Goal: Transaction & Acquisition: Download file/media

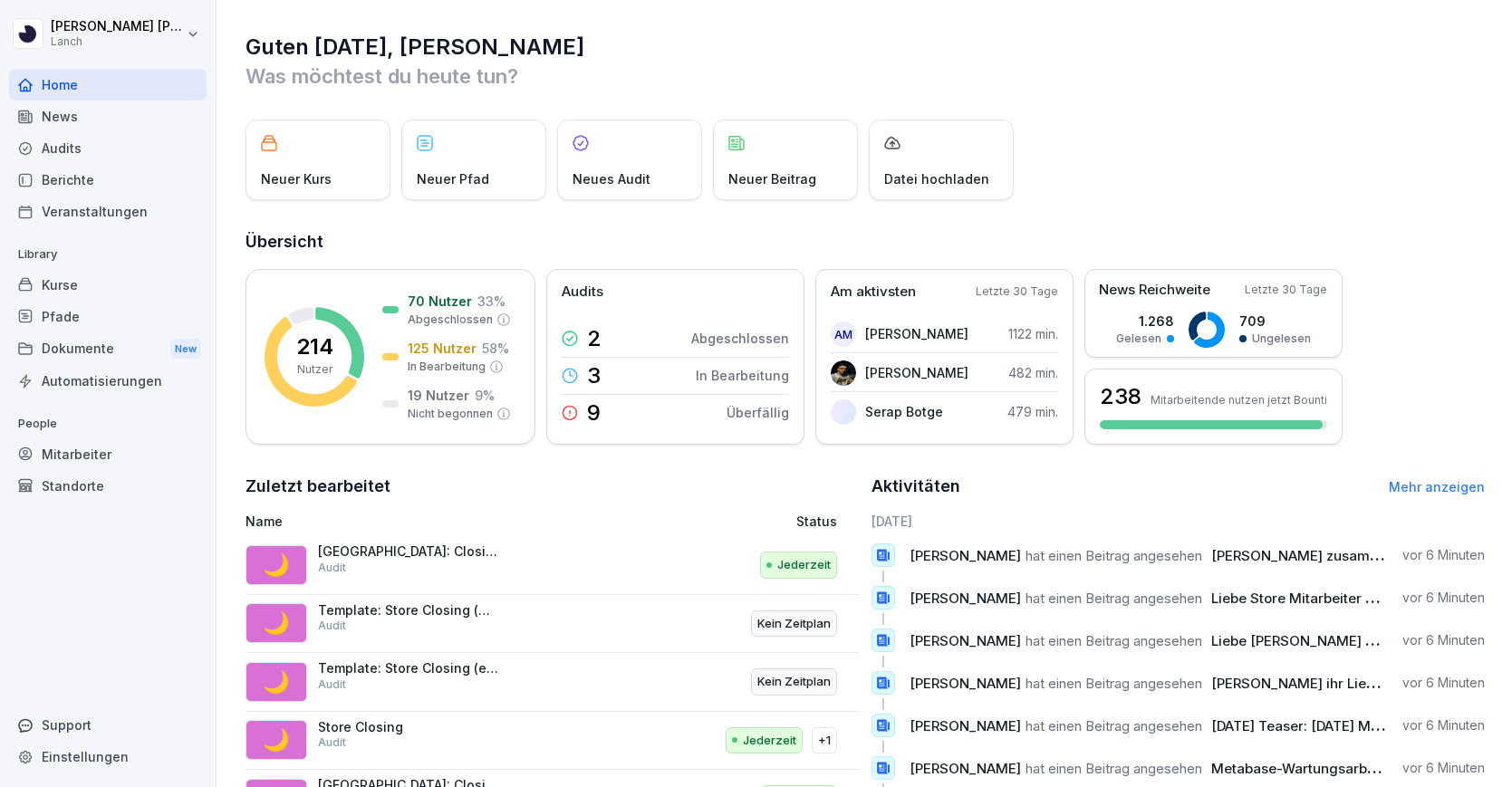
click at [127, 342] on div "Dokumente New" at bounding box center [107, 349] width 198 height 34
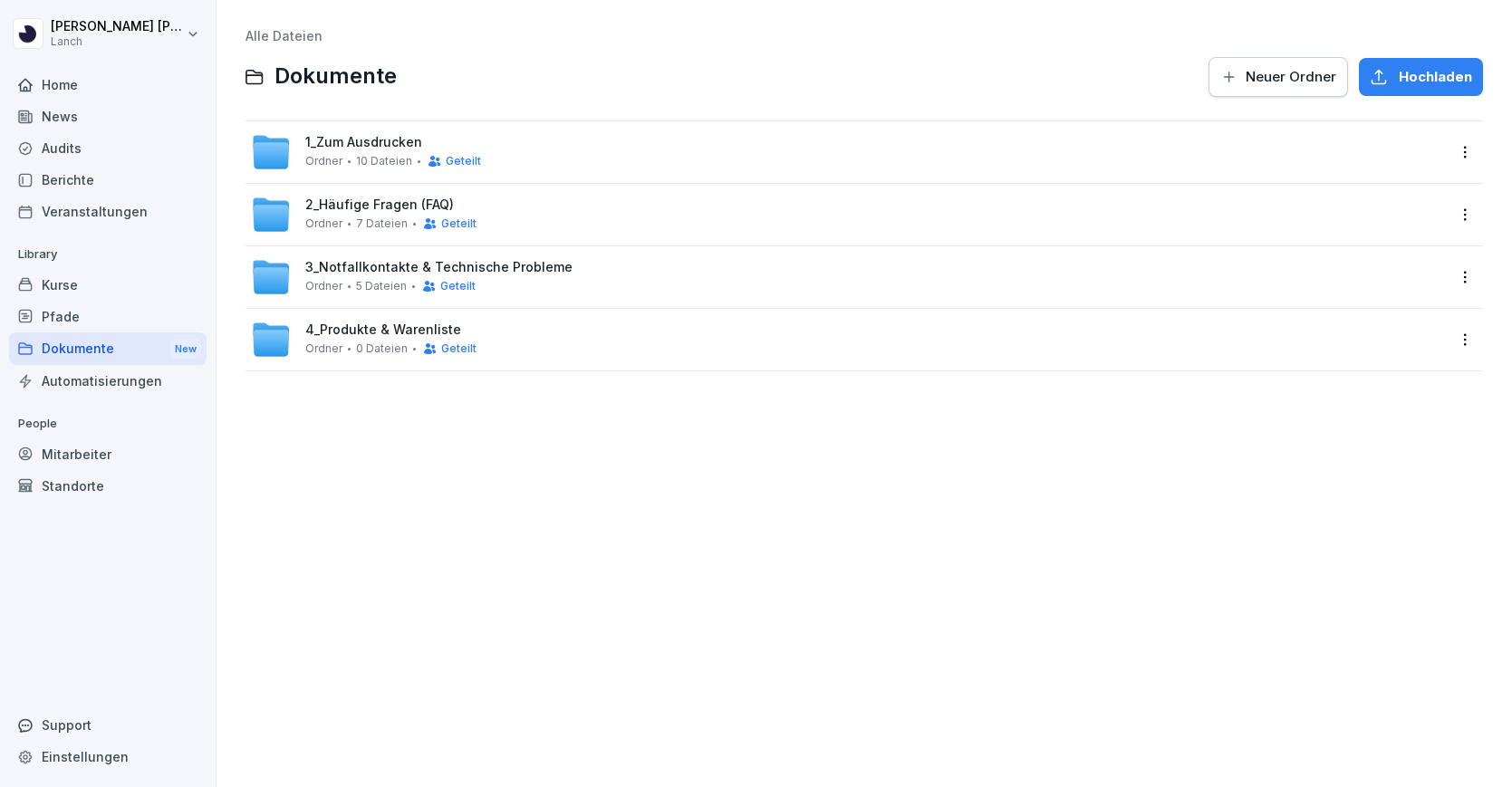
click at [385, 144] on span "1_Zum Ausdrucken" at bounding box center [363, 143] width 117 height 16
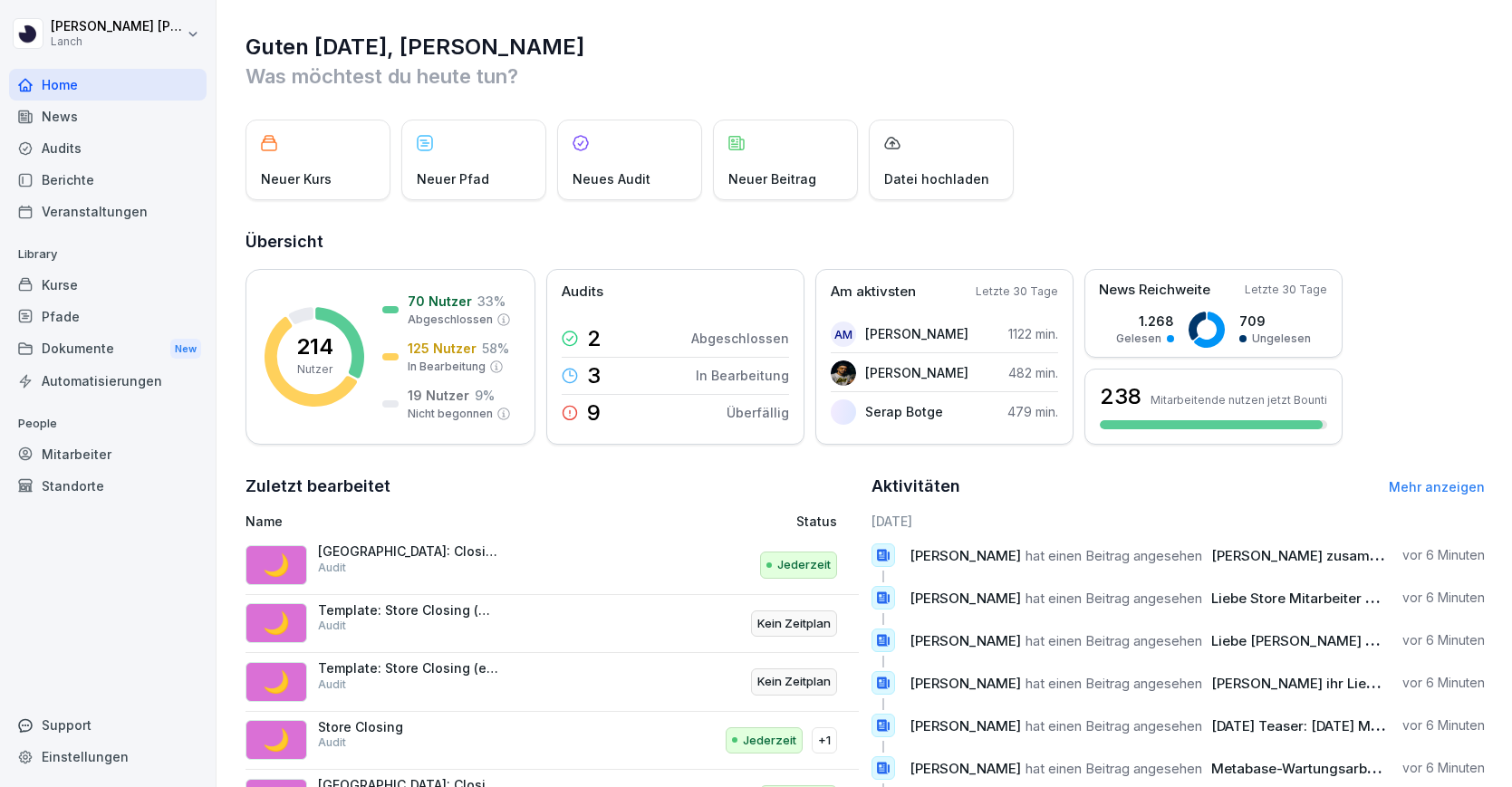
click at [87, 345] on div "Dokumente New" at bounding box center [107, 349] width 198 height 34
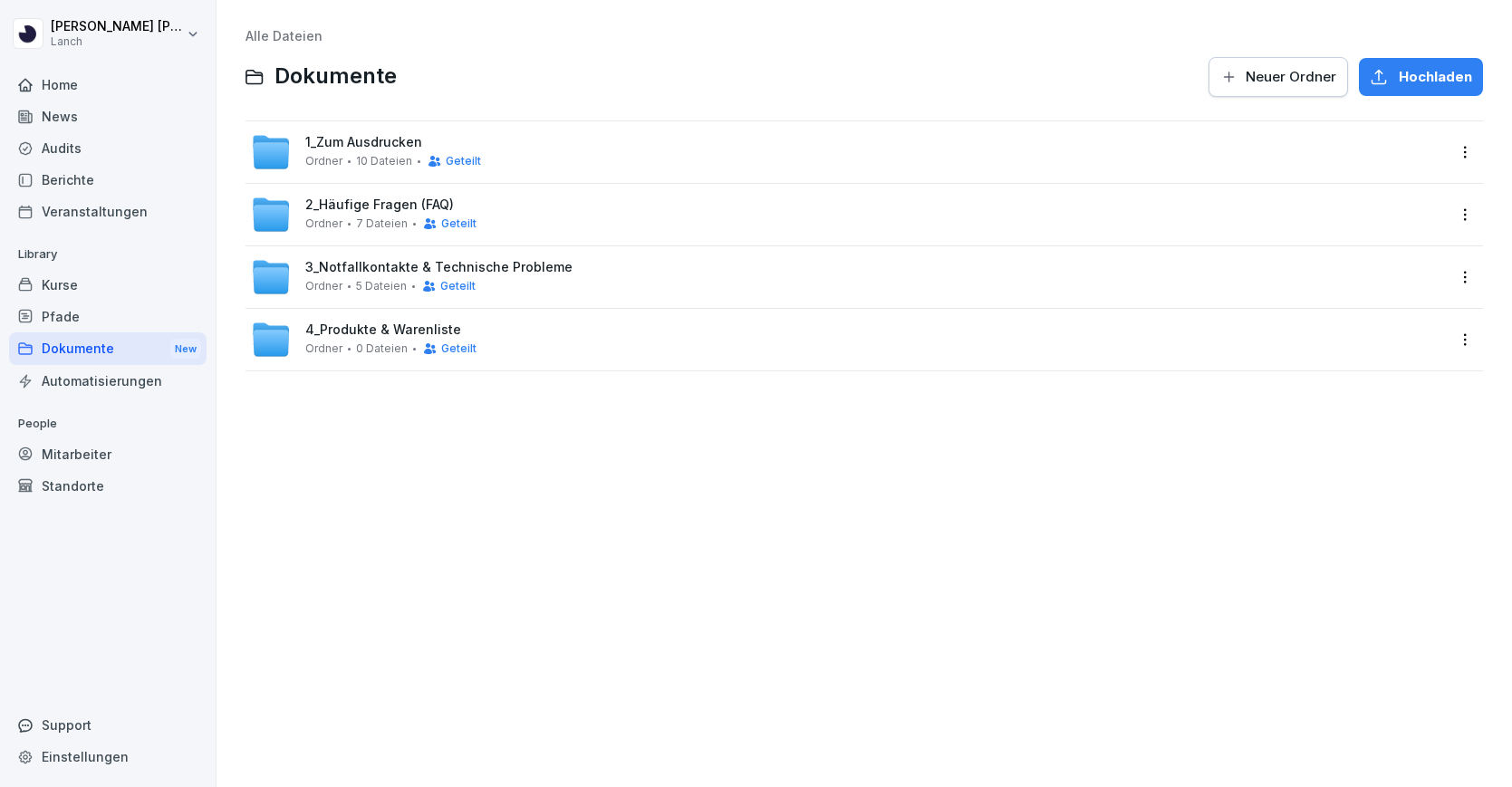
click at [325, 331] on span "4_Produkte & Warenliste" at bounding box center [382, 330] width 156 height 16
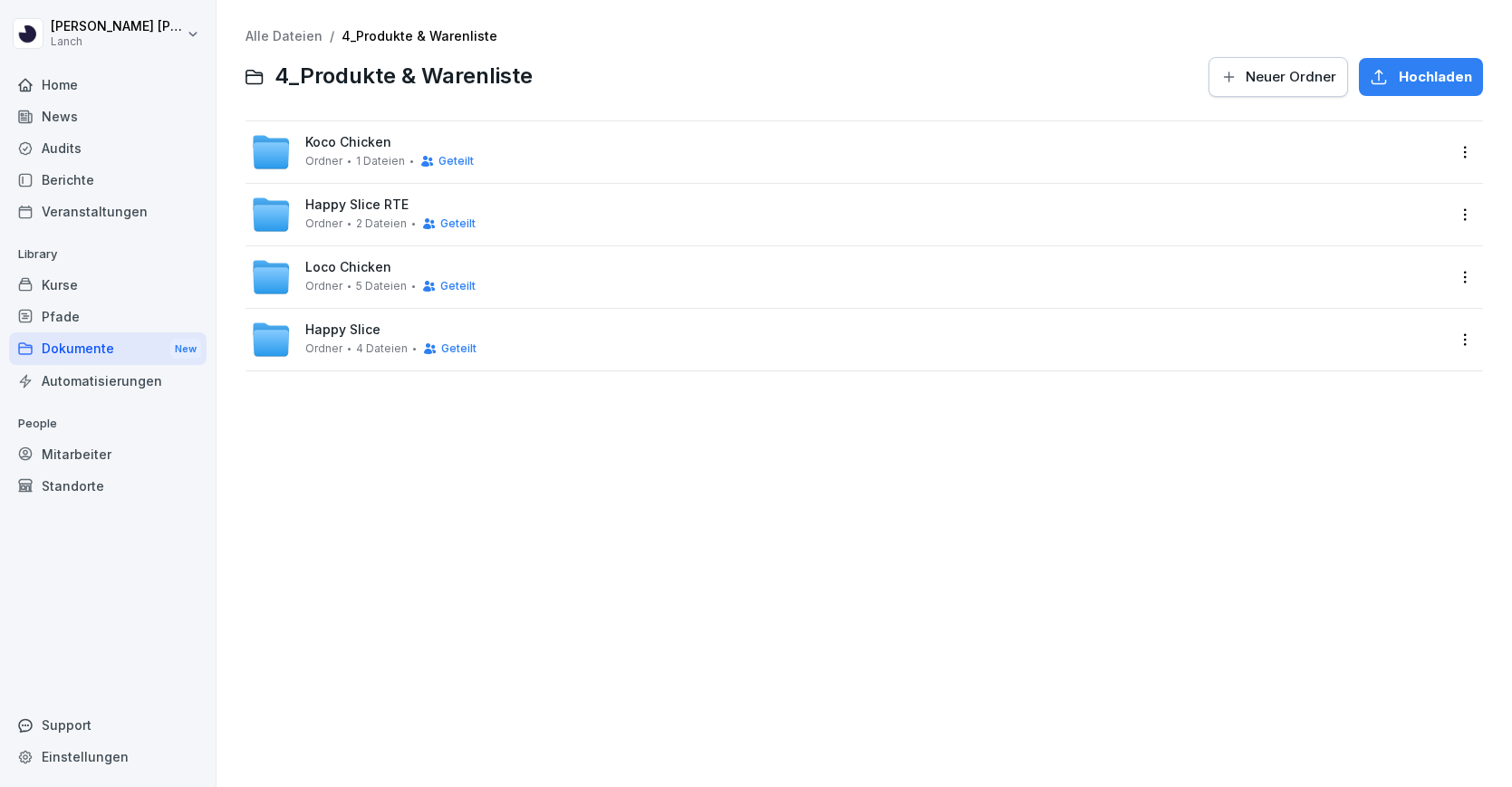
click at [349, 271] on span "Loco Chicken" at bounding box center [347, 268] width 86 height 16
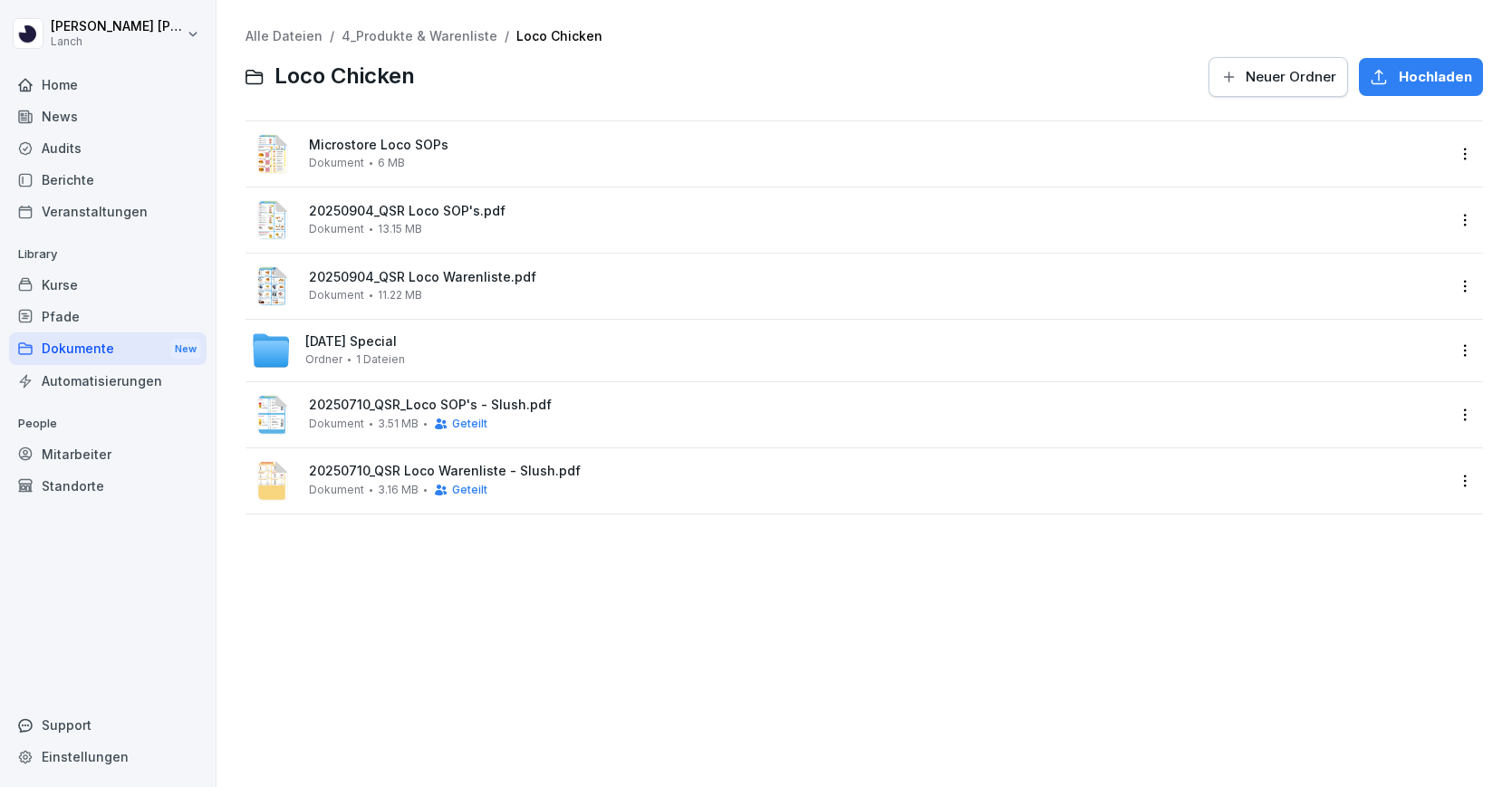
click at [362, 356] on span "1 Dateien" at bounding box center [380, 359] width 49 height 13
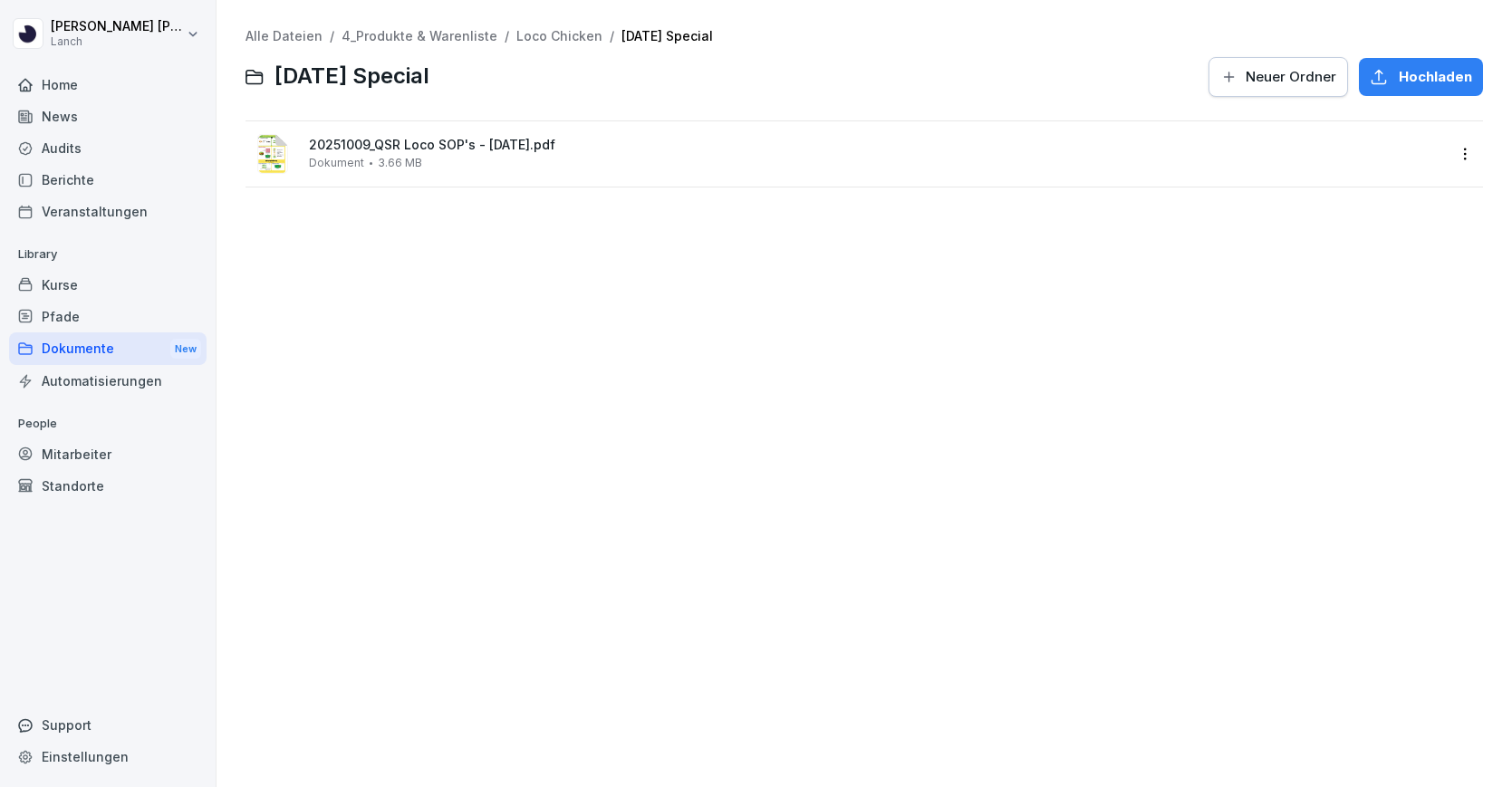
click at [453, 174] on div "20251009_QSR Loco SOP's - [DATE].pdf Dokument 3.66 MB" at bounding box center [848, 154] width 1193 height 44
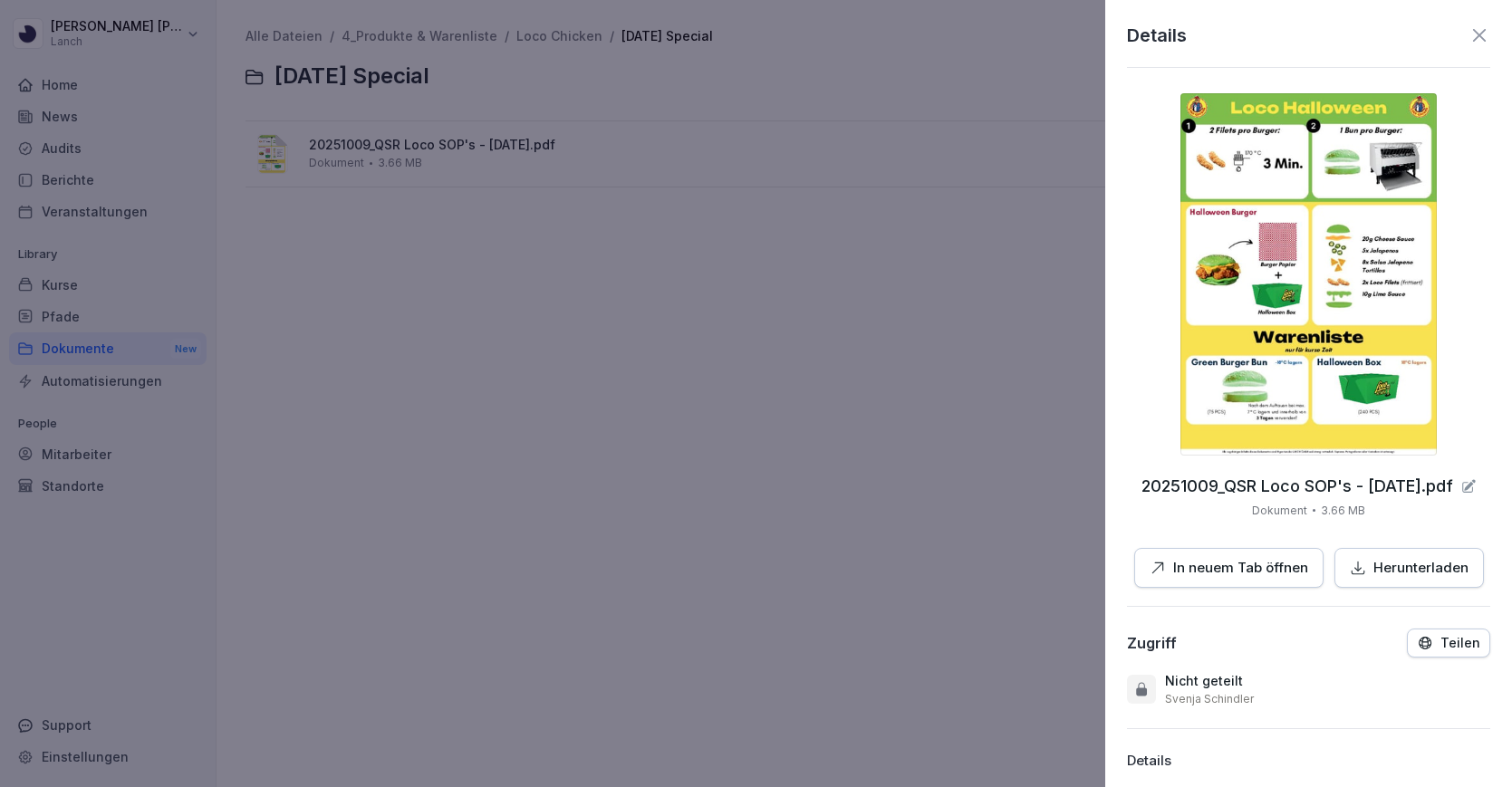
click at [1382, 582] on button "Herunterladen" at bounding box center [1409, 568] width 150 height 41
